Goal: Task Accomplishment & Management: Use online tool/utility

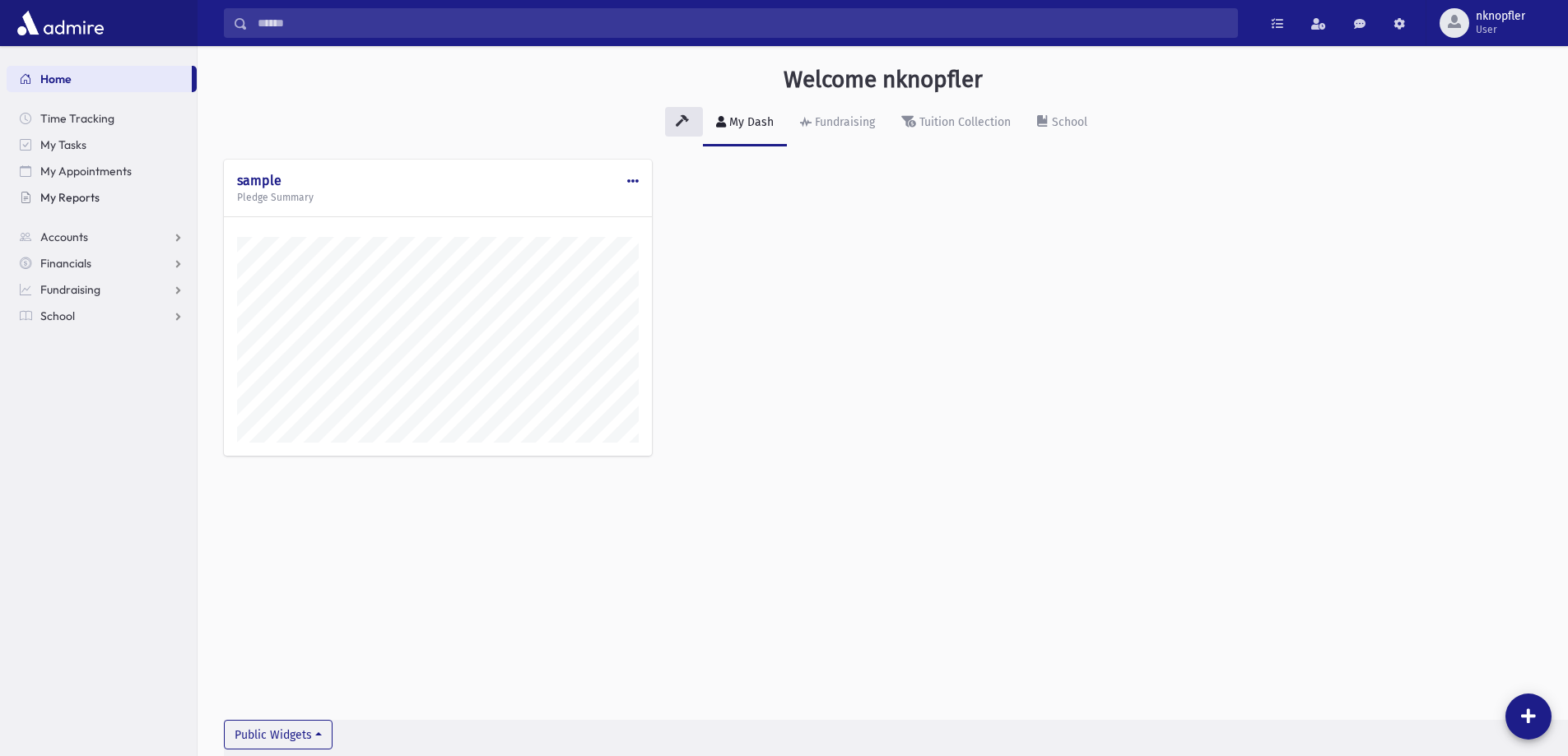
scroll to position [747, 1370]
click at [105, 321] on link "School" at bounding box center [101, 316] width 190 height 26
click at [98, 357] on link "Attendance" at bounding box center [101, 369] width 190 height 26
click at [144, 384] on link "Entry" at bounding box center [101, 395] width 190 height 26
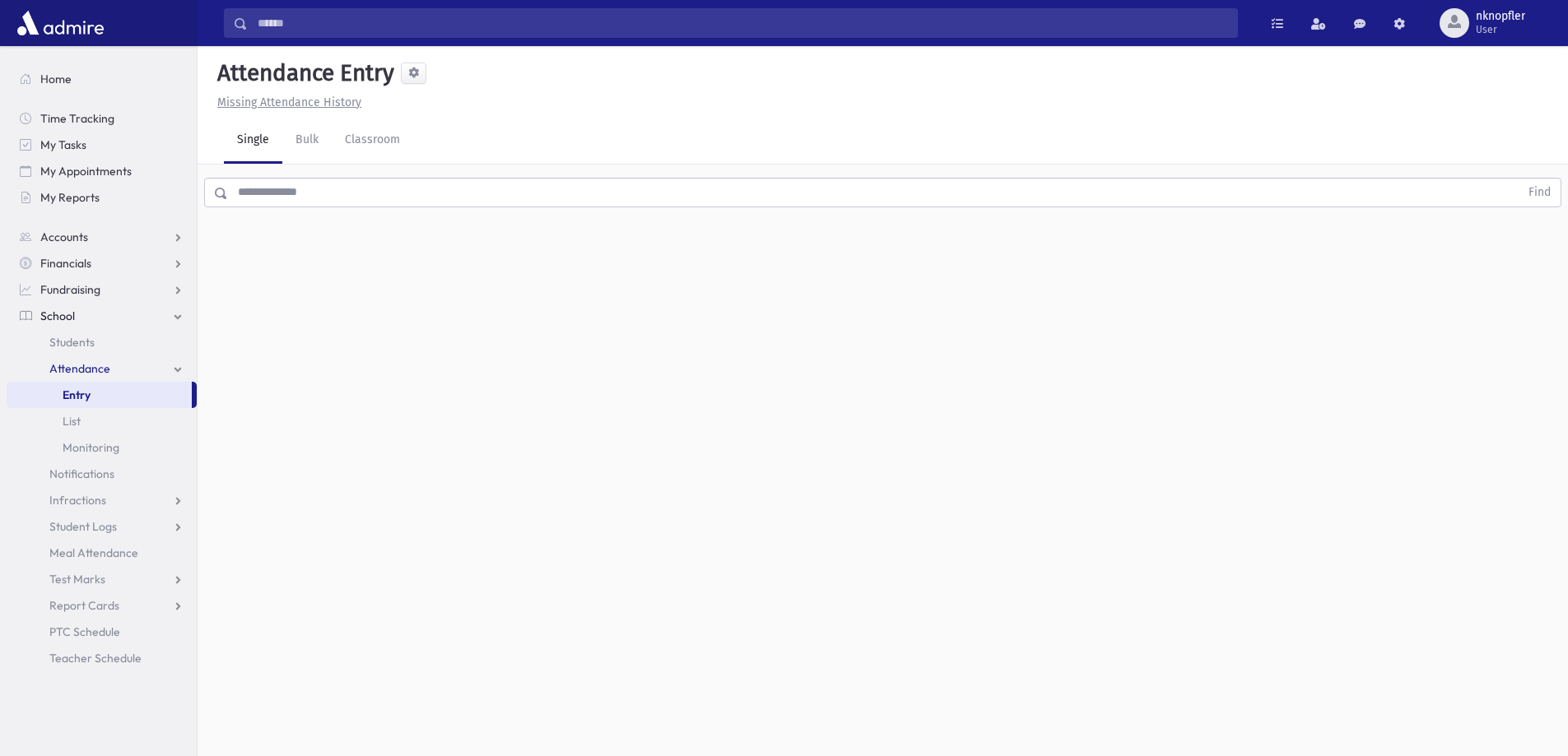
click at [632, 201] on input "text" at bounding box center [873, 192] width 1291 height 30
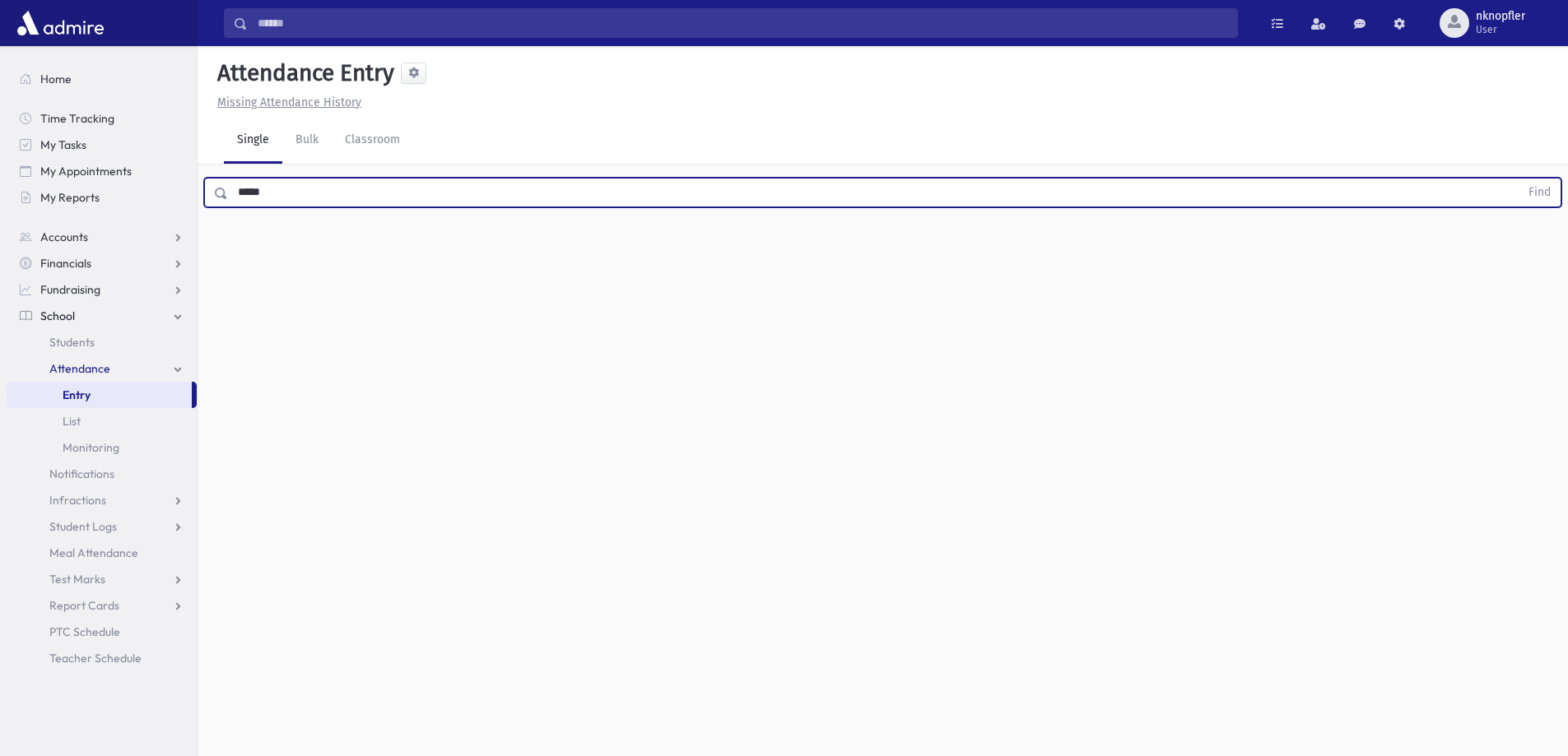
type input "*****"
click at [1518, 178] on button "Find" at bounding box center [1539, 192] width 42 height 28
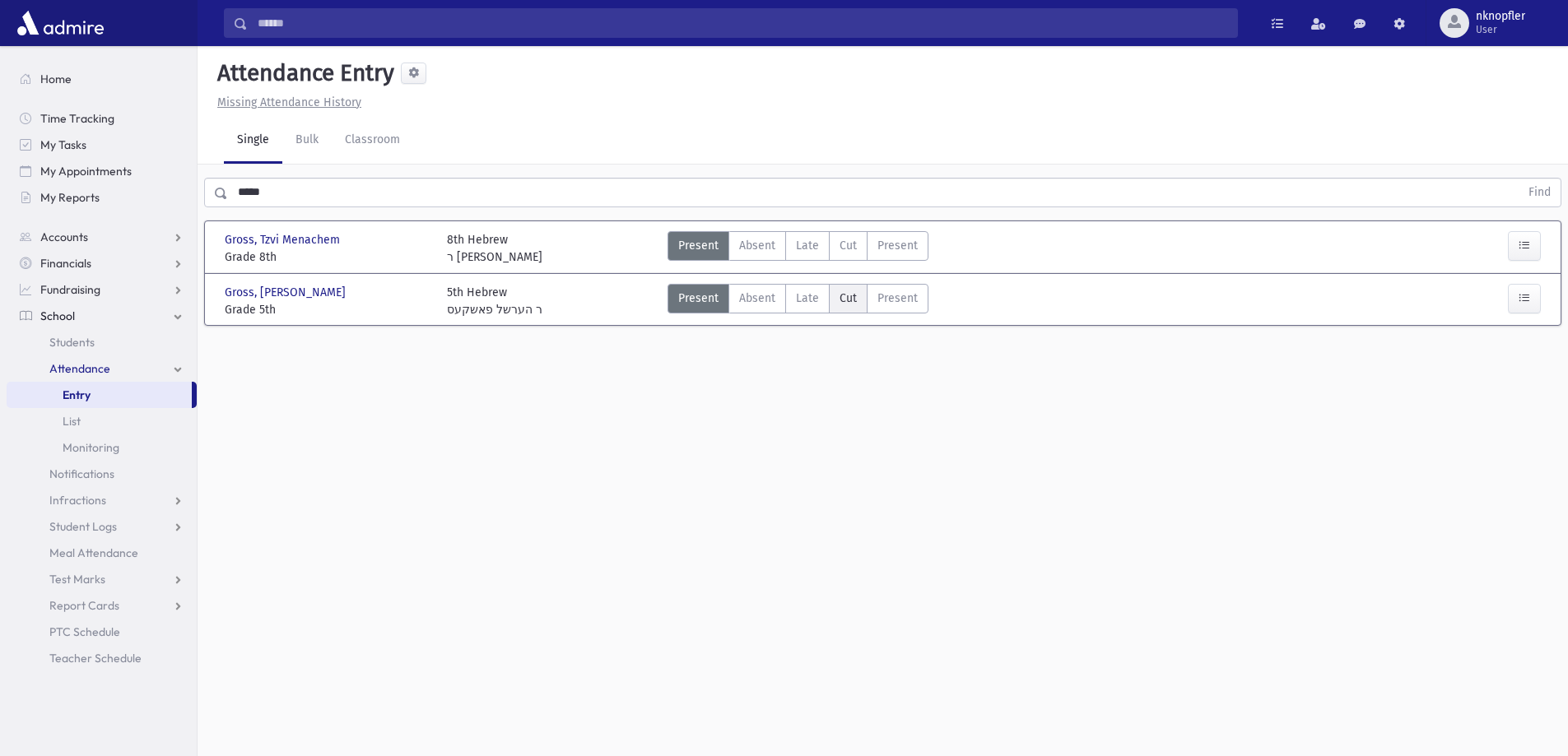
drag, startPoint x: 819, startPoint y: 299, endPoint x: 845, endPoint y: 287, distance: 28.6
click at [817, 295] on label "Late L" at bounding box center [807, 299] width 45 height 30
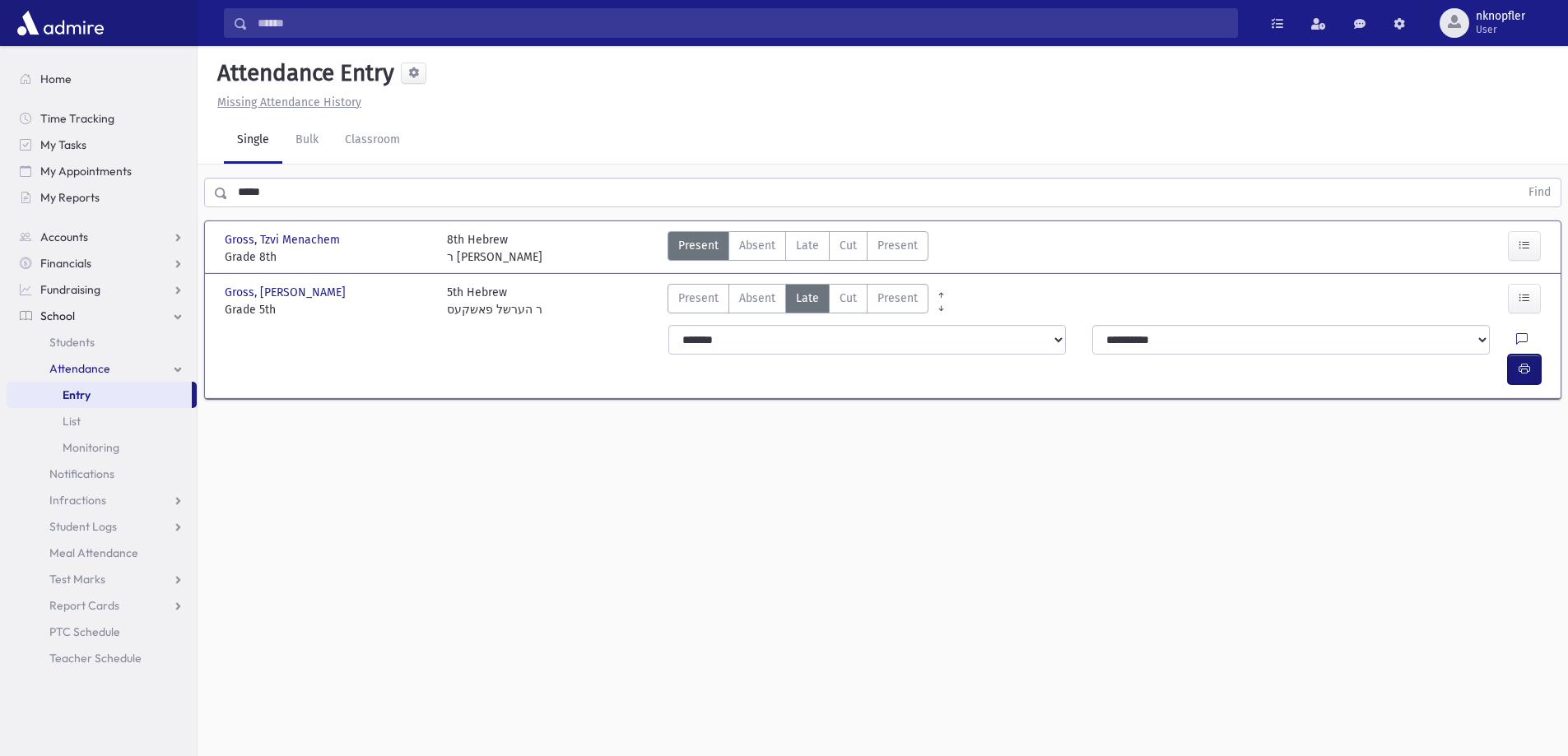
click at [1521, 362] on icon "button" at bounding box center [1523, 369] width 11 height 14
